Goal: Transaction & Acquisition: Book appointment/travel/reservation

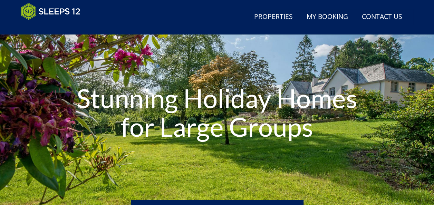
scroll to position [57, 0]
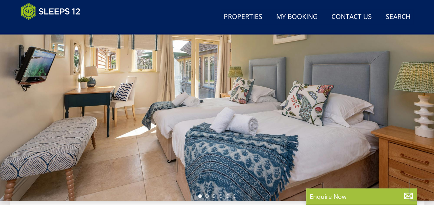
scroll to position [159, 0]
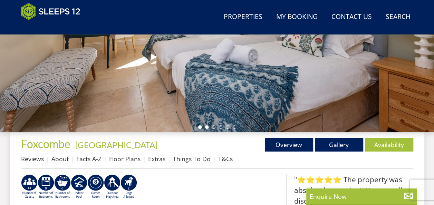
click at [207, 126] on li at bounding box center [206, 126] width 3 height 3
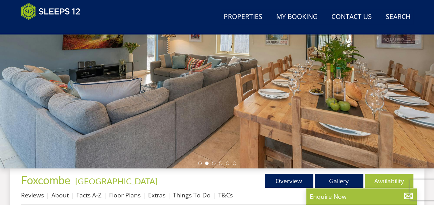
scroll to position [122, 0]
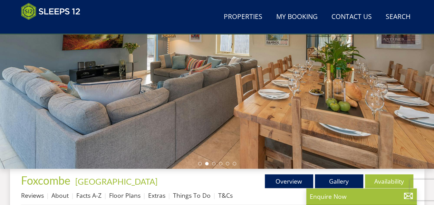
drag, startPoint x: 214, startPoint y: 165, endPoint x: 210, endPoint y: 173, distance: 8.9
click at [213, 163] on li at bounding box center [213, 163] width 3 height 3
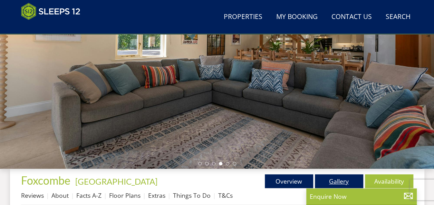
click at [337, 180] on link "Gallery" at bounding box center [339, 181] width 48 height 14
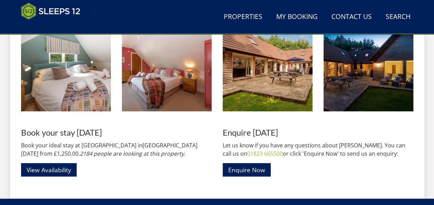
scroll to position [716, 0]
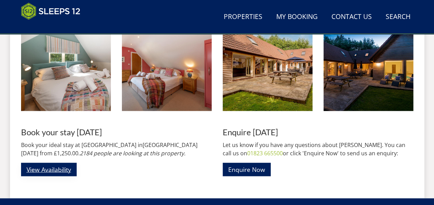
click at [65, 167] on link "View Availability" at bounding box center [49, 169] width 56 height 13
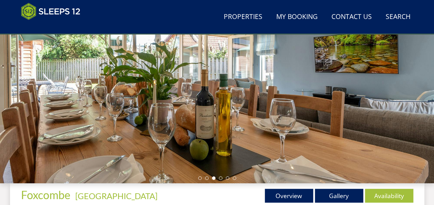
scroll to position [117, 0]
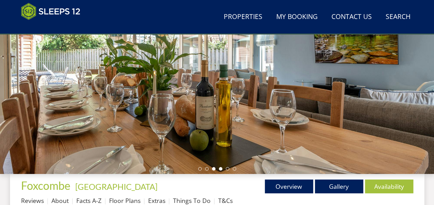
click at [221, 169] on li at bounding box center [220, 168] width 3 height 3
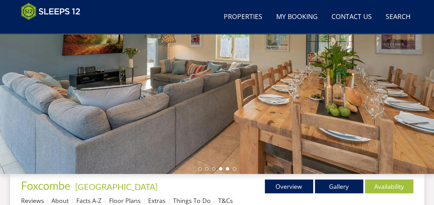
click at [226, 169] on li at bounding box center [227, 168] width 3 height 3
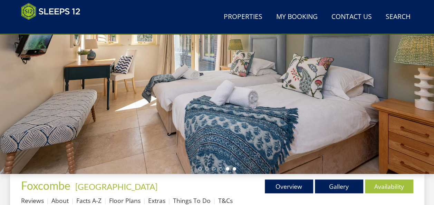
click at [234, 170] on li at bounding box center [234, 168] width 3 height 3
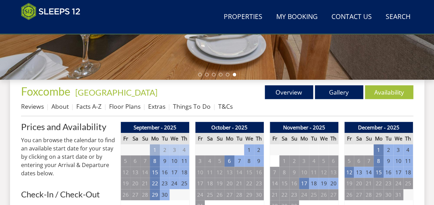
scroll to position [212, 0]
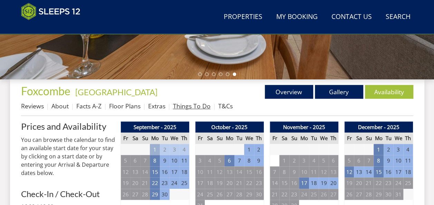
click at [191, 105] on link "Things To Do" at bounding box center [192, 106] width 38 height 8
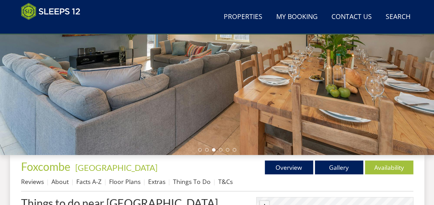
scroll to position [136, 0]
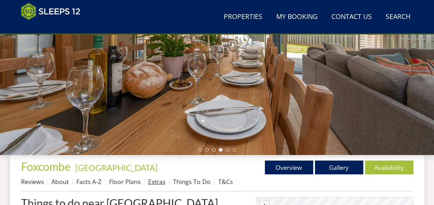
click at [160, 181] on link "Extras" at bounding box center [156, 182] width 17 height 8
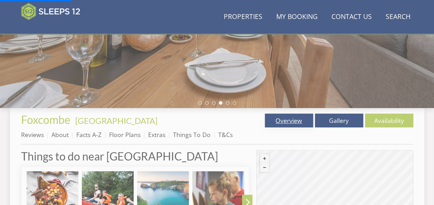
scroll to position [183, 0]
click at [322, 118] on link "Gallery" at bounding box center [339, 121] width 48 height 14
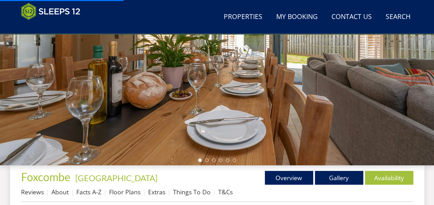
scroll to position [171, 0]
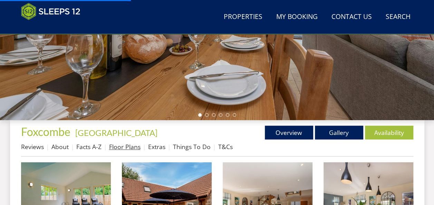
click at [131, 149] on link "Floor Plans" at bounding box center [124, 147] width 31 height 8
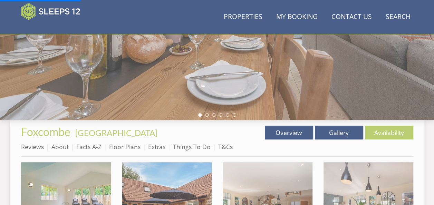
scroll to position [221, 0]
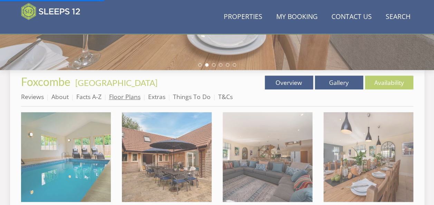
click at [129, 97] on link "Floor Plans" at bounding box center [124, 97] width 31 height 8
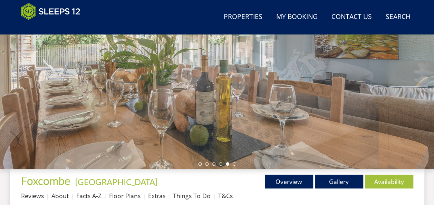
scroll to position [112, 0]
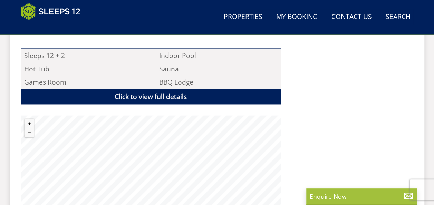
scroll to position [468, 0]
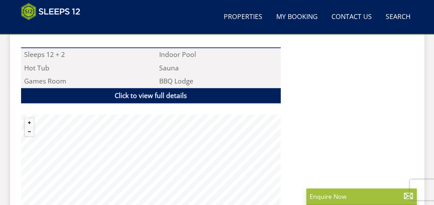
click at [334, 123] on div "Properties Fuzzy Orchard - Somerset Overview Gallery Availability Reviews About…" at bounding box center [217, 16] width 393 height 386
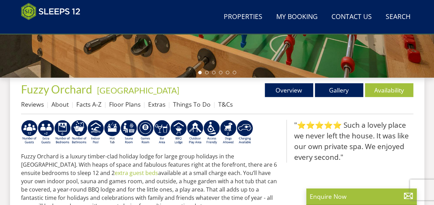
scroll to position [221, 0]
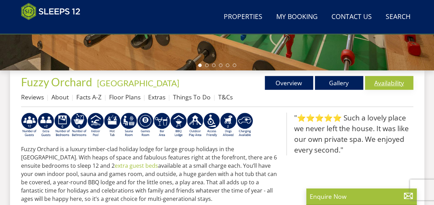
click at [382, 85] on link "Availability" at bounding box center [389, 83] width 48 height 14
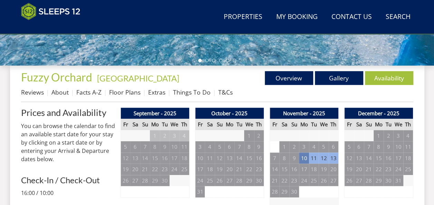
scroll to position [223, 0]
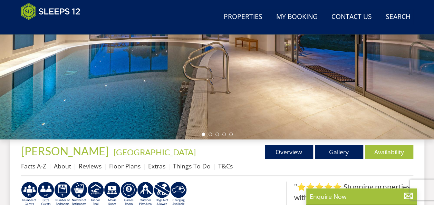
scroll to position [158, 0]
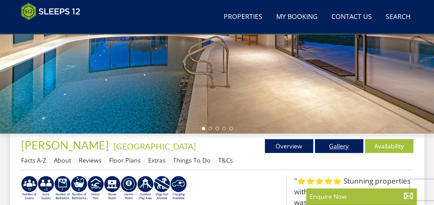
click at [324, 148] on link "Gallery" at bounding box center [339, 146] width 48 height 14
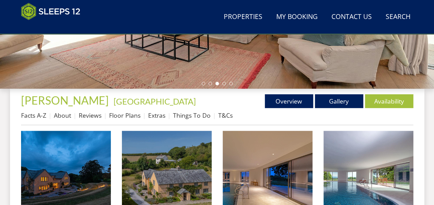
scroll to position [207, 0]
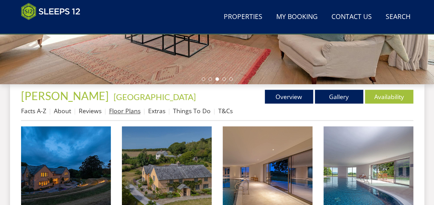
click at [118, 113] on link "Floor Plans" at bounding box center [124, 111] width 31 height 8
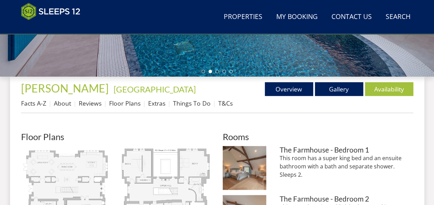
scroll to position [216, 0]
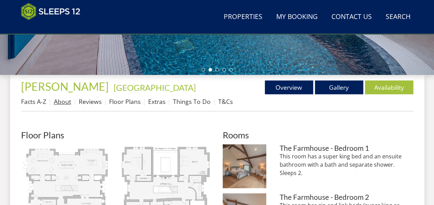
click at [67, 102] on link "About" at bounding box center [62, 101] width 17 height 8
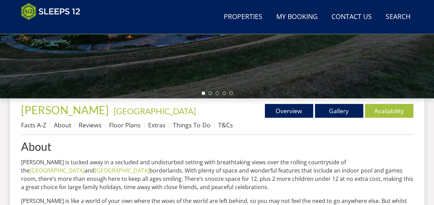
scroll to position [179, 0]
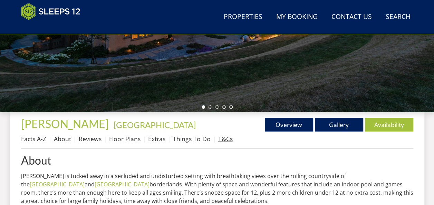
click at [225, 138] on link "T&Cs" at bounding box center [225, 139] width 15 height 8
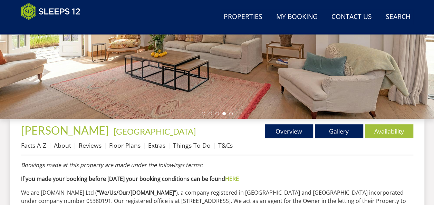
scroll to position [173, 0]
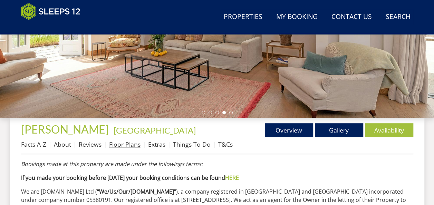
click at [134, 143] on link "Floor Plans" at bounding box center [124, 144] width 31 height 8
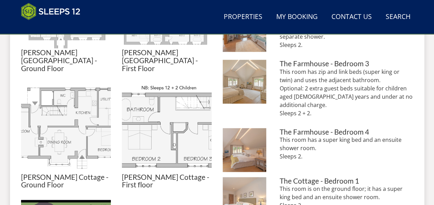
scroll to position [403, 0]
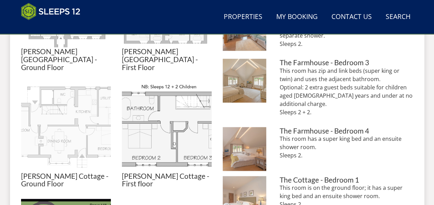
click at [91, 138] on img at bounding box center [66, 128] width 90 height 90
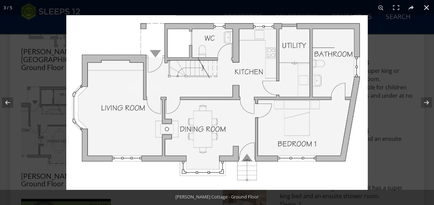
click at [422, 10] on button at bounding box center [426, 7] width 15 height 15
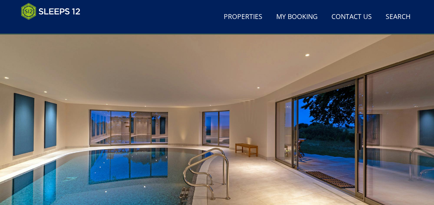
scroll to position [0, 0]
